Goal: Communication & Community: Share content

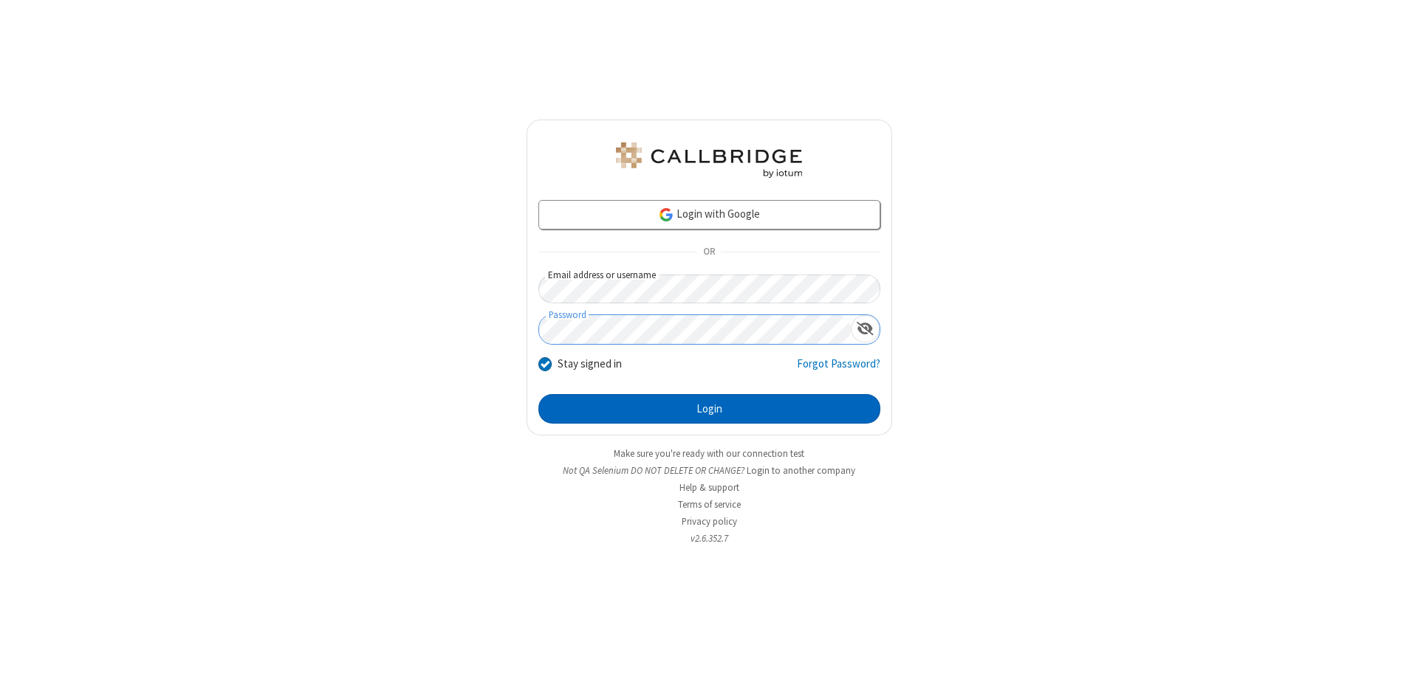
click at [709, 409] on button "Login" at bounding box center [709, 409] width 342 height 30
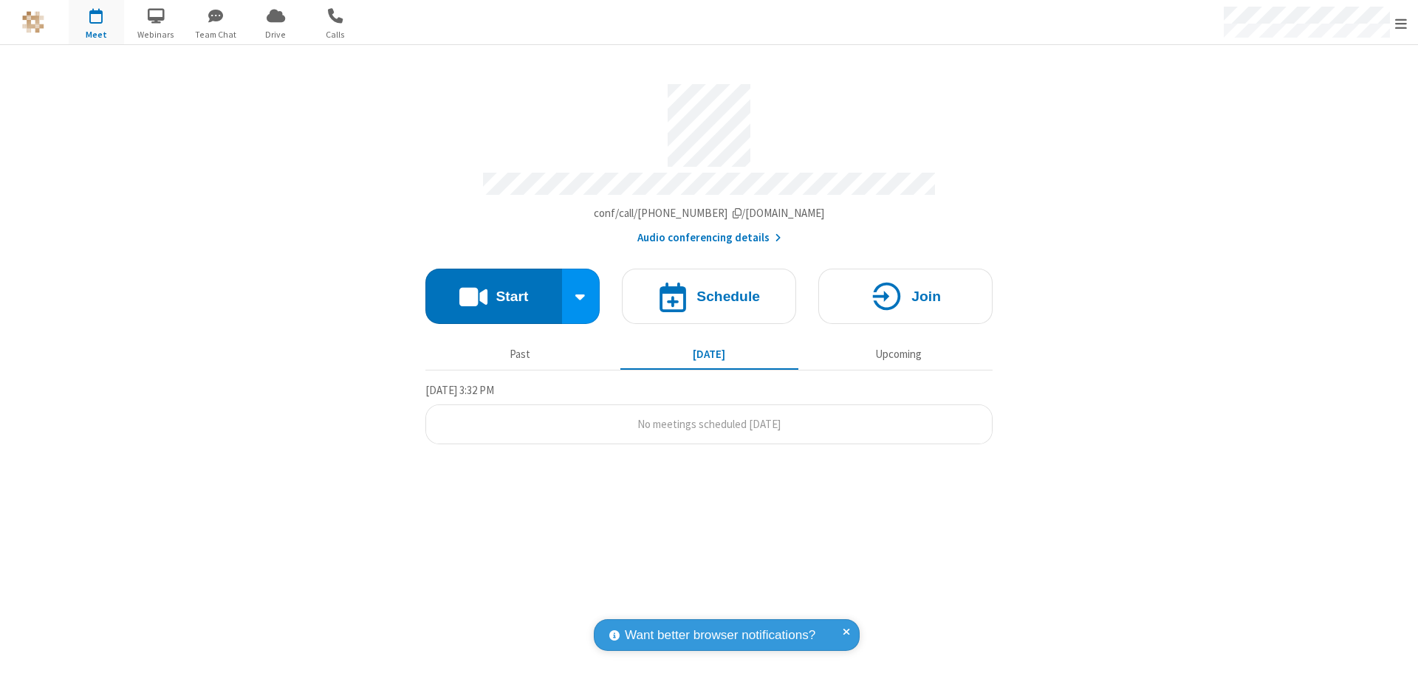
click at [493, 289] on button "Start" at bounding box center [493, 296] width 137 height 55
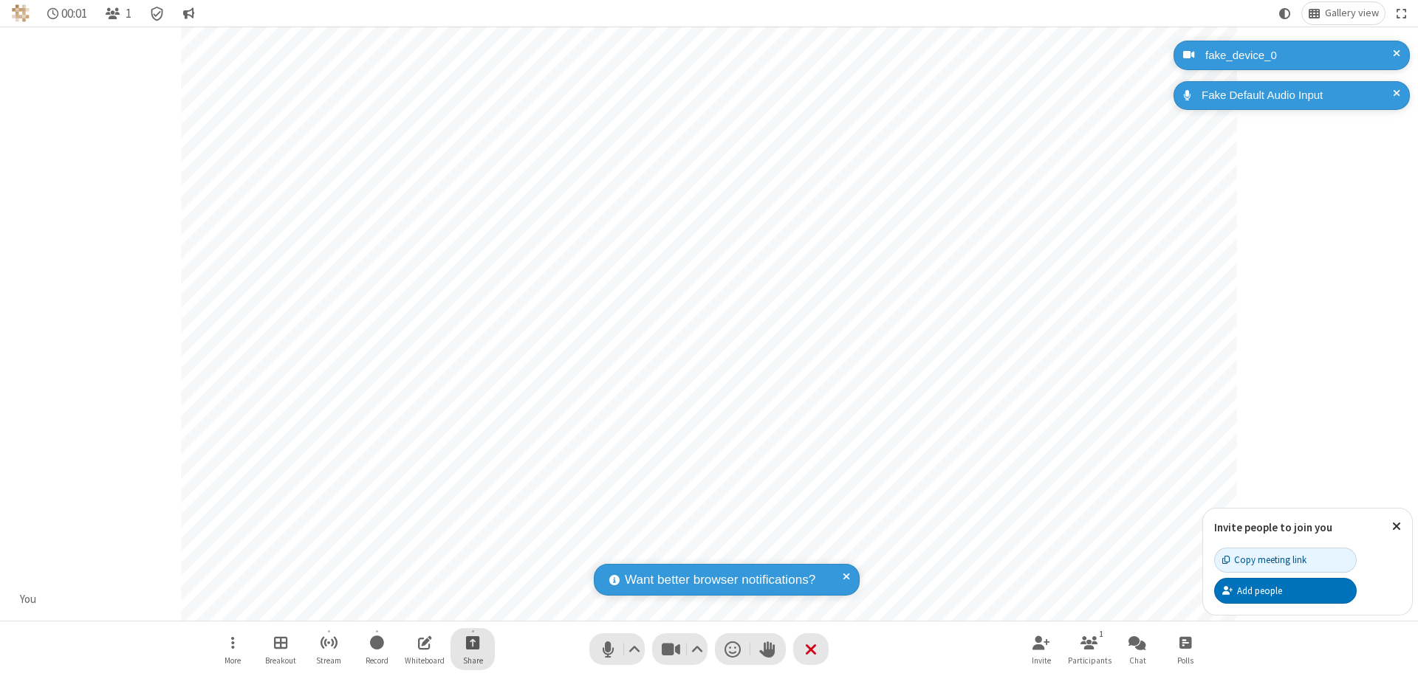
click at [473, 642] on span "Start sharing" at bounding box center [473, 642] width 14 height 18
click at [472, 552] on span "Share additional camera" at bounding box center [481, 555] width 109 height 13
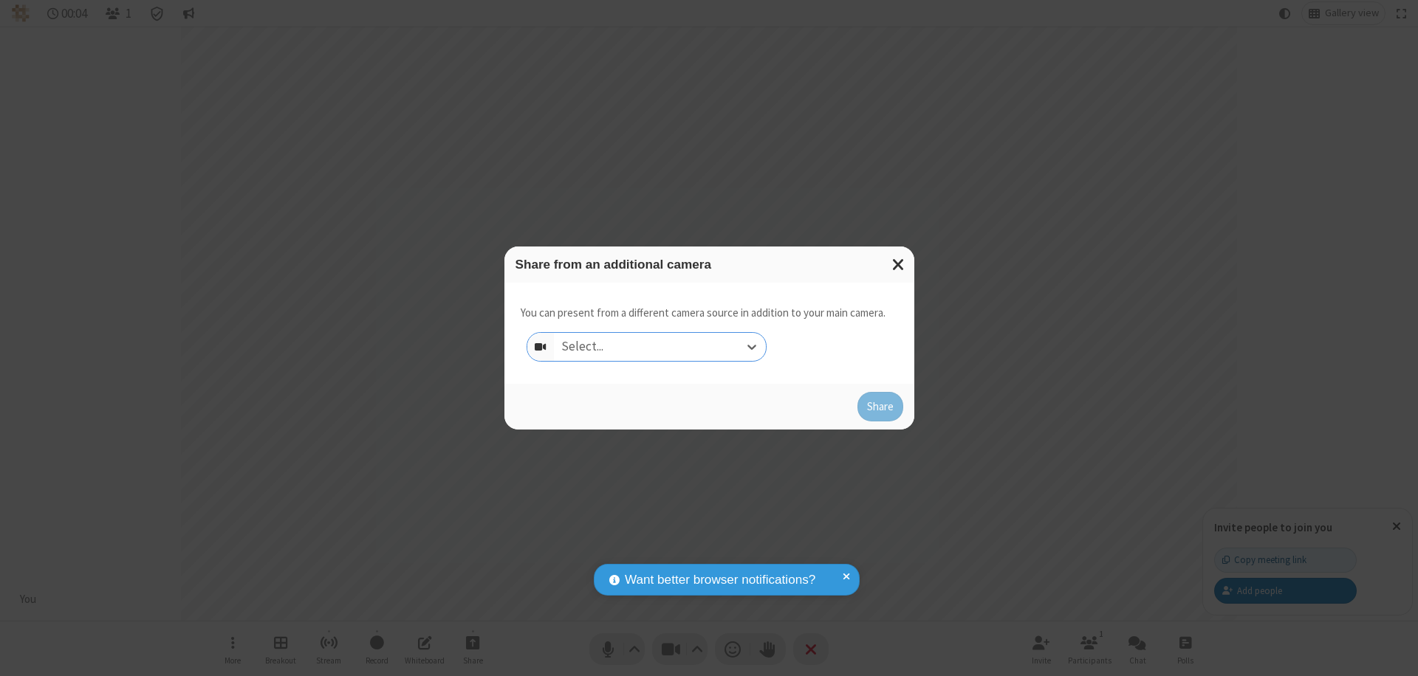
click at [659, 347] on div "Select..." at bounding box center [660, 347] width 212 height 28
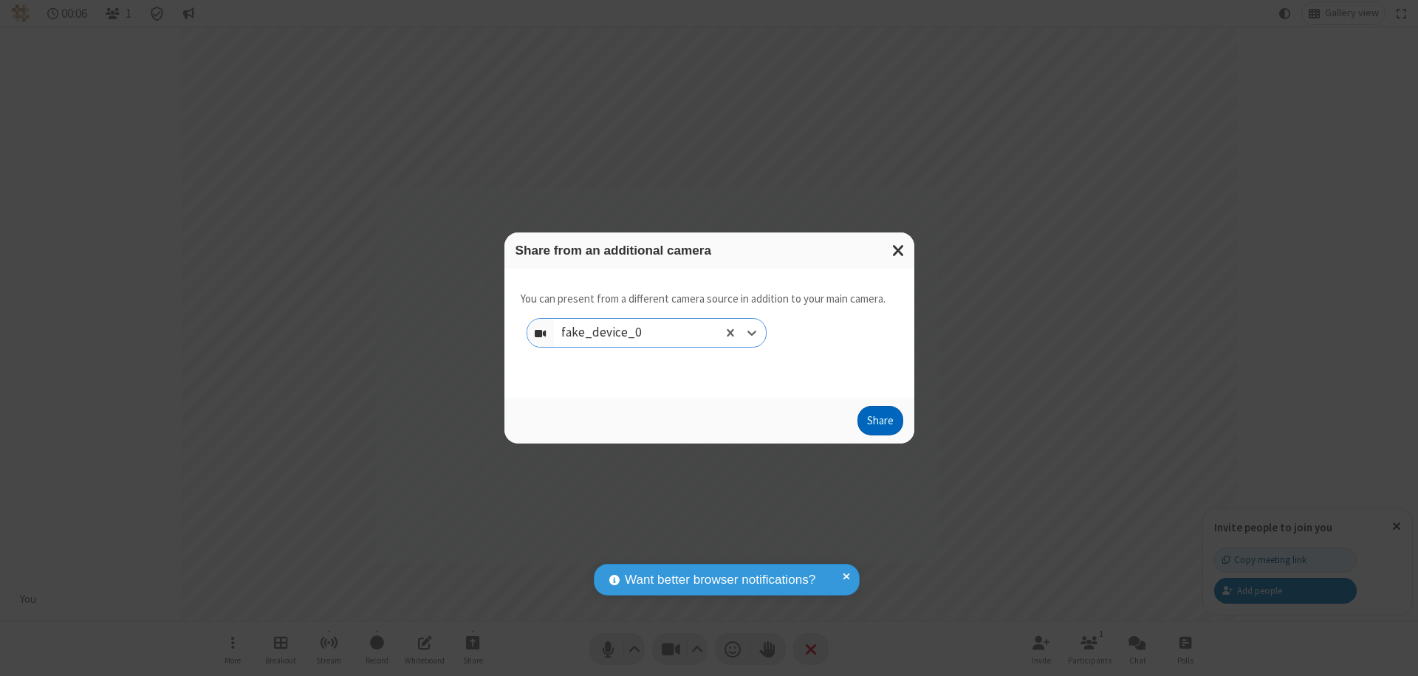
click at [879, 424] on button "Share" at bounding box center [880, 421] width 46 height 30
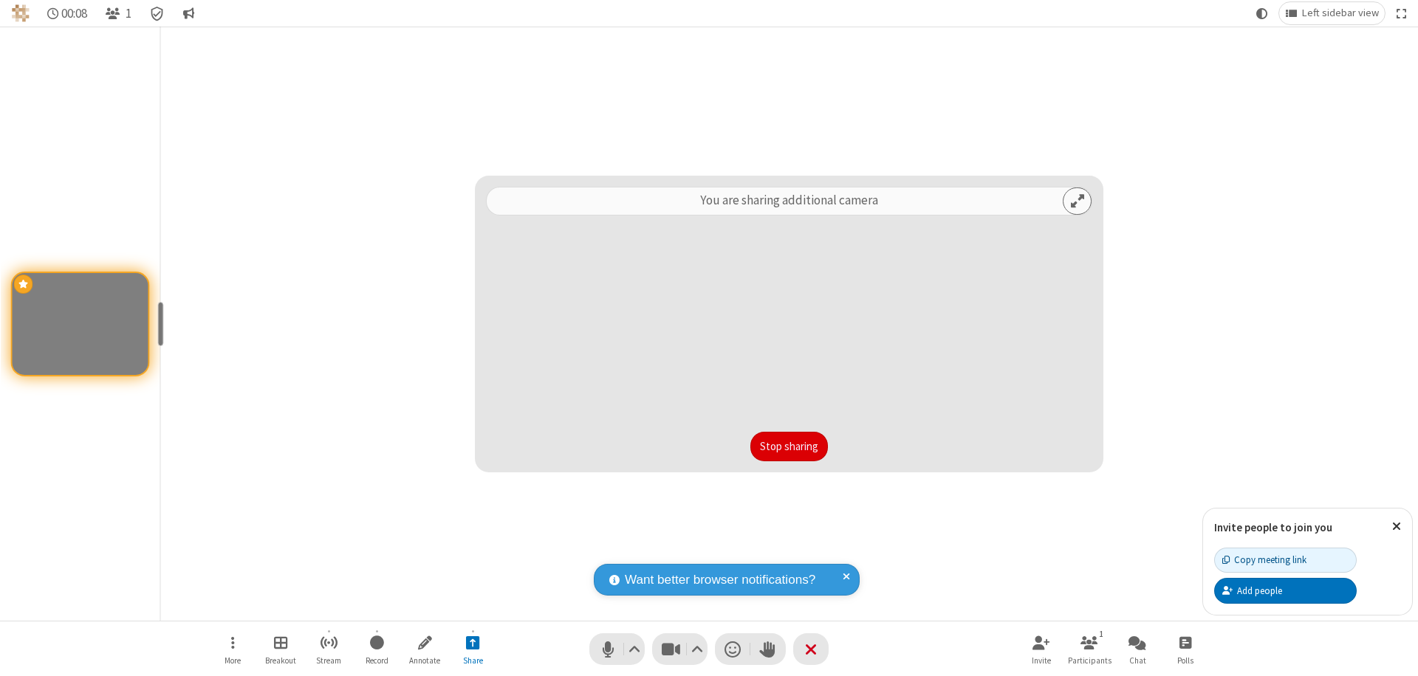
click at [789, 447] on button "Stop sharing" at bounding box center [789, 447] width 78 height 30
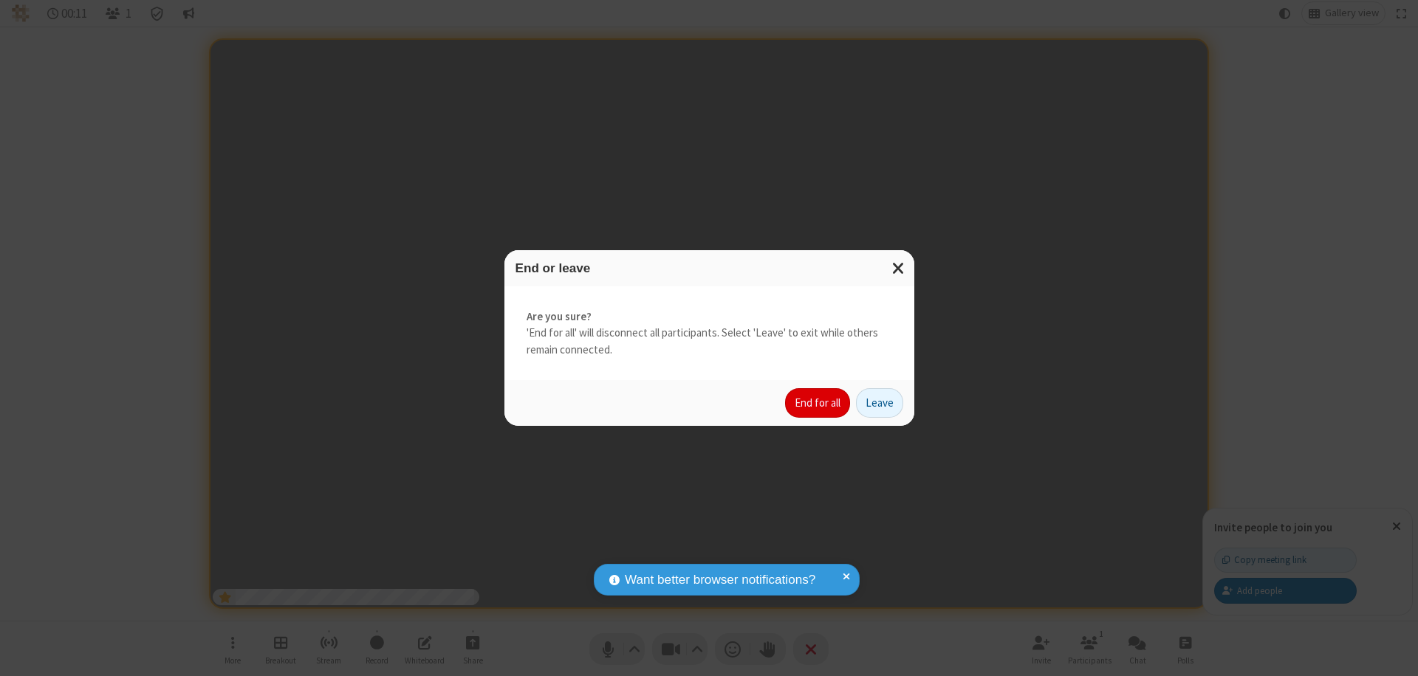
click at [818, 403] on button "End for all" at bounding box center [817, 403] width 65 height 30
